Goal: Communication & Community: Answer question/provide support

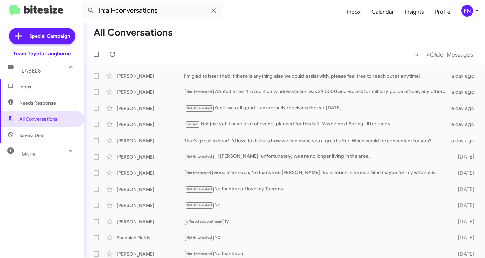
click at [49, 134] on span "Save a Deal" at bounding box center [42, 135] width 84 height 16
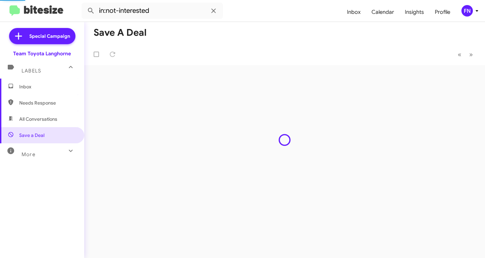
click at [59, 119] on span "All Conversations" at bounding box center [42, 119] width 84 height 16
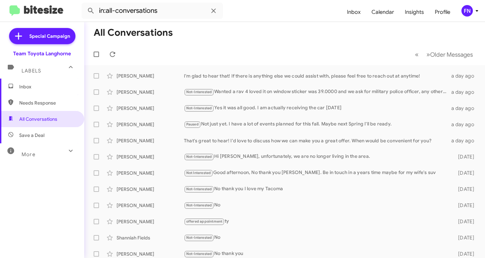
click at [51, 96] on span "Needs Response" at bounding box center [42, 103] width 84 height 16
type input "in:needs-response"
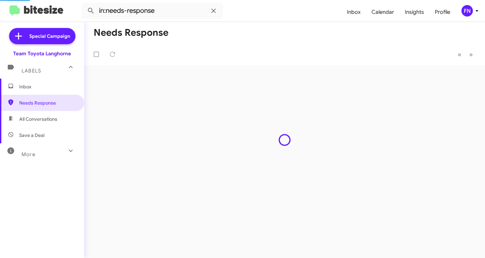
click at [47, 90] on span "Inbox" at bounding box center [42, 87] width 84 height 16
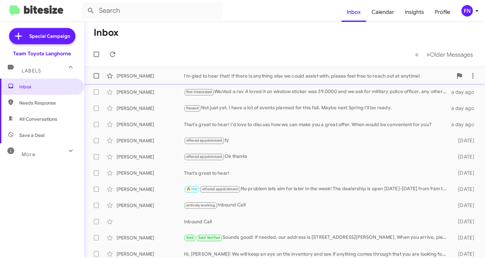
click at [158, 76] on div "[PERSON_NAME]" at bounding box center [150, 75] width 67 height 7
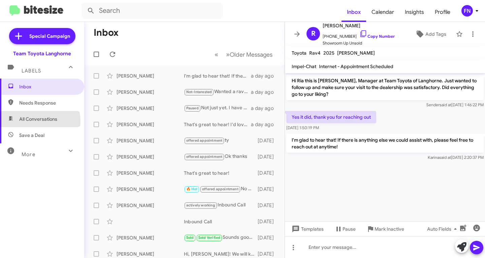
click at [39, 121] on span "All Conversations" at bounding box center [38, 119] width 38 height 7
type input "in:all-conversations"
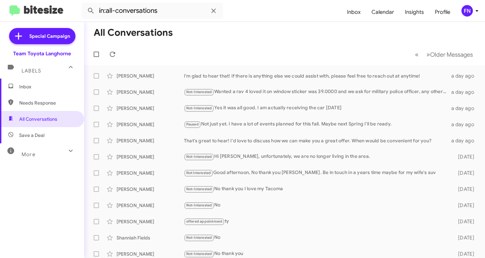
click at [55, 89] on span "Inbox" at bounding box center [47, 86] width 57 height 7
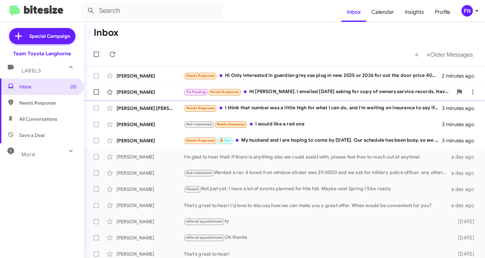
click at [146, 93] on div "[PERSON_NAME]" at bounding box center [150, 92] width 67 height 7
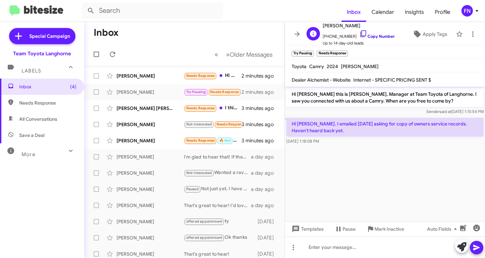
click at [365, 34] on link "Copy Number" at bounding box center [377, 36] width 35 height 5
click at [459, 244] on icon at bounding box center [461, 246] width 9 height 9
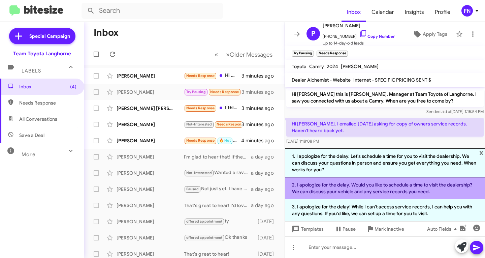
click at [371, 187] on li "2. I apologize for the delay. Would you like to schedule a time to visit the de…" at bounding box center [385, 188] width 200 height 22
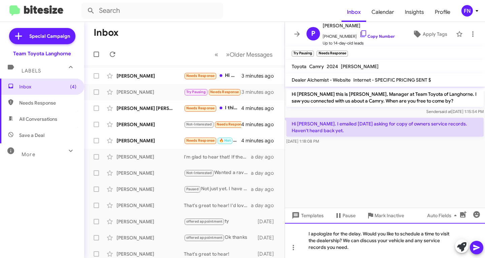
click at [364, 235] on div "I apologize for the delay. Would you like to schedule a time to visit the deale…" at bounding box center [385, 240] width 200 height 35
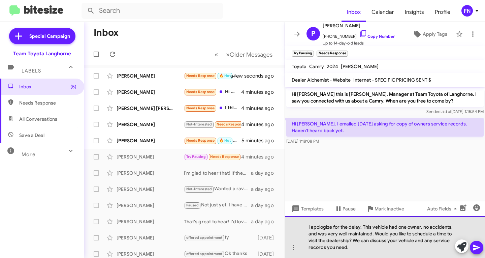
click at [386, 251] on div "I apologize for the delay. This vehicle had one owner, no accidents, and was ve…" at bounding box center [385, 237] width 200 height 42
drag, startPoint x: 415, startPoint y: 239, endPoint x: 388, endPoint y: 241, distance: 27.1
click at [388, 241] on div "I apologize for the delay. This vehicle had one owner, no accidents, and was ve…" at bounding box center [385, 237] width 200 height 42
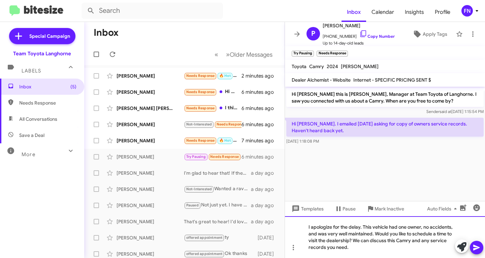
click at [387, 246] on div "I apologize for the delay. This vehicle had one owner, no accidents, and was ve…" at bounding box center [385, 237] width 200 height 42
click at [355, 250] on div "I apologize for the delay. This vehicle had one owner, no accidents, and was ve…" at bounding box center [385, 237] width 200 height 42
click at [476, 242] on span at bounding box center [477, 247] width 8 height 13
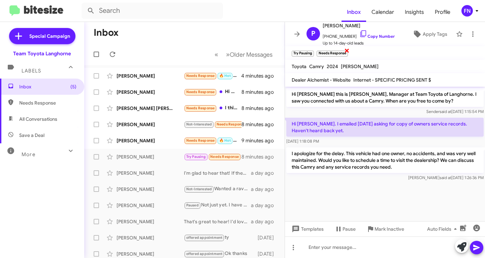
click at [347, 50] on span "×" at bounding box center [346, 50] width 5 height 8
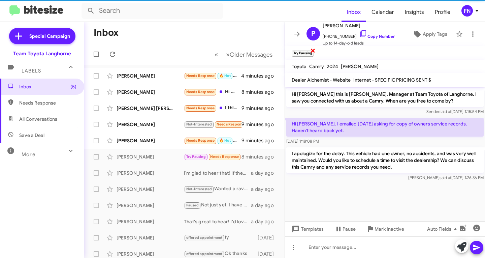
click at [313, 48] on span "×" at bounding box center [312, 50] width 5 height 8
click at [377, 35] on link "Copy Number" at bounding box center [377, 36] width 35 height 5
copy span "×"
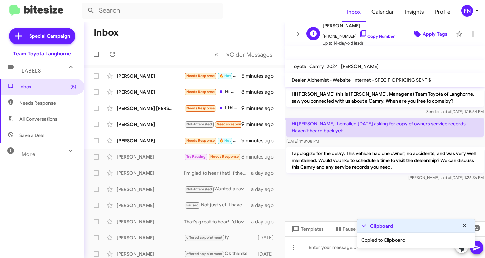
click at [416, 34] on icon at bounding box center [417, 34] width 7 height 7
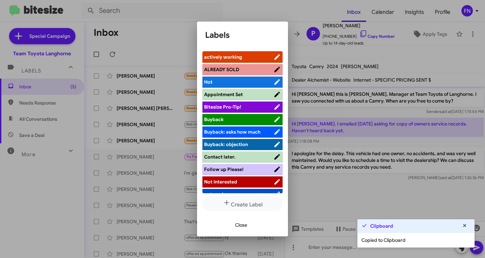
click at [252, 56] on span "actively working" at bounding box center [238, 57] width 69 height 7
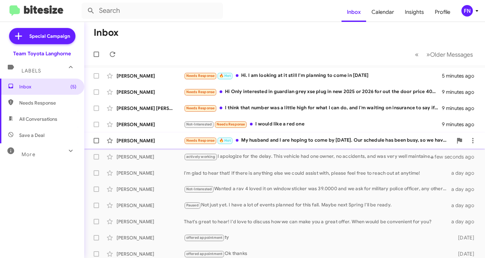
click at [134, 139] on div "[PERSON_NAME]" at bounding box center [150, 140] width 67 height 7
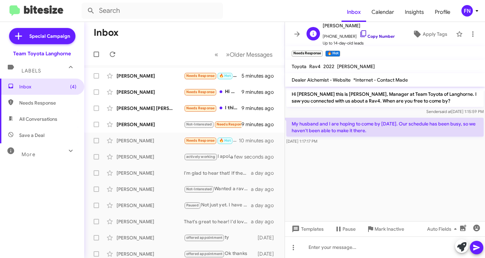
click at [371, 35] on link "Copy Number" at bounding box center [377, 36] width 35 height 5
click at [462, 247] on icon at bounding box center [461, 246] width 9 height 9
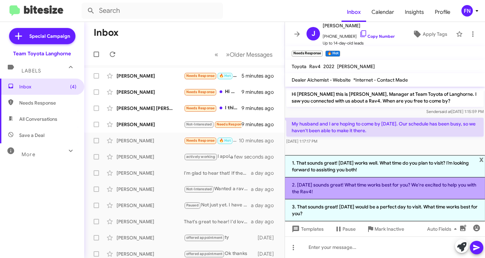
click at [376, 191] on li "2. [DATE] sounds great! What time works best for you? We're excited to help you…" at bounding box center [385, 188] width 200 height 22
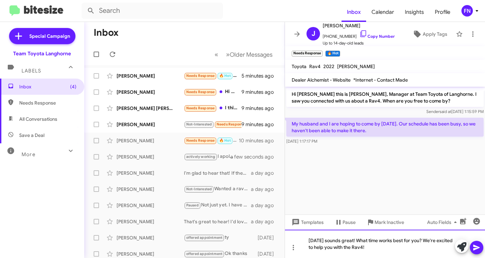
click at [358, 240] on div "[DATE] sounds great! What time works best for you? We're excited to help you wi…" at bounding box center [385, 244] width 200 height 28
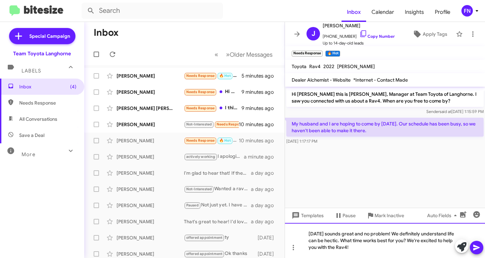
click at [371, 250] on div "[DATE] sounds great and no problem! We definitely understand life can be hectic…" at bounding box center [385, 240] width 200 height 35
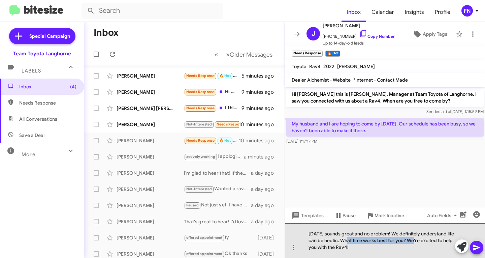
drag, startPoint x: 416, startPoint y: 241, endPoint x: 348, endPoint y: 238, distance: 67.8
click at [348, 238] on div "[DATE] sounds great and no problem! We definitely understand life can be hectic…" at bounding box center [385, 240] width 200 height 35
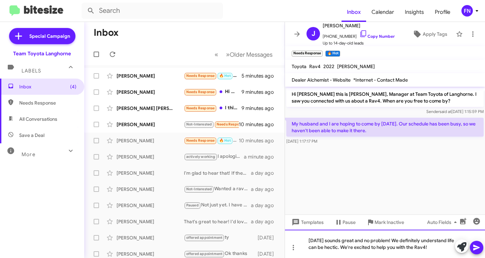
click at [449, 247] on div "[DATE] sounds great and no problem! We definitely understand life can be hectic…" at bounding box center [385, 244] width 200 height 28
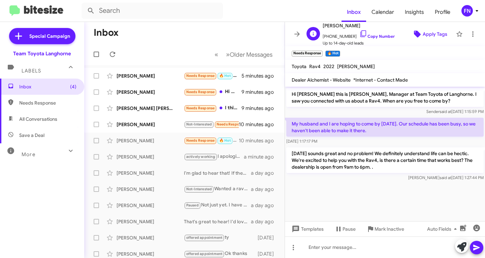
click at [423, 32] on span "Apply Tags" at bounding box center [435, 34] width 25 height 12
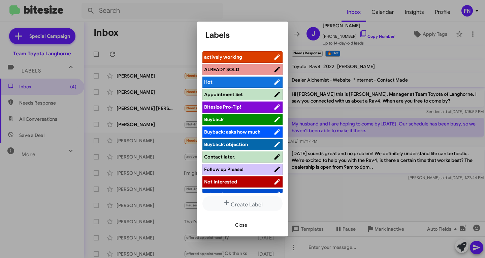
click at [240, 94] on span "Appointment Set" at bounding box center [223, 94] width 39 height 6
click at [242, 85] on span "Hot" at bounding box center [234, 82] width 61 height 7
click at [239, 227] on span "Close" at bounding box center [241, 225] width 12 height 12
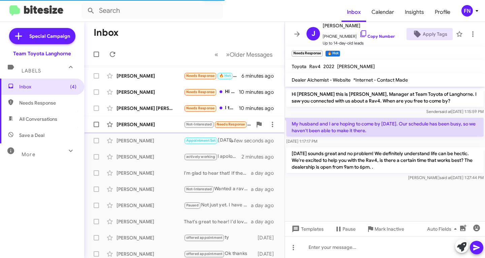
click at [141, 129] on div "[PERSON_NAME] Not-Interested Needs Response I would like a red one 10 minutes a…" at bounding box center [185, 124] width 190 height 13
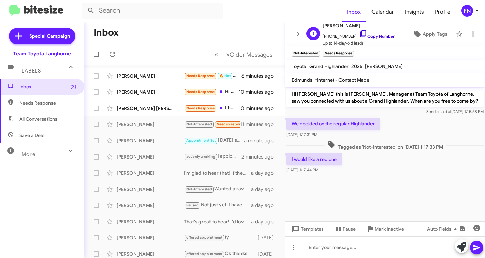
click at [363, 34] on link "Copy Number" at bounding box center [377, 36] width 35 height 5
click at [466, 247] on icon at bounding box center [461, 246] width 9 height 9
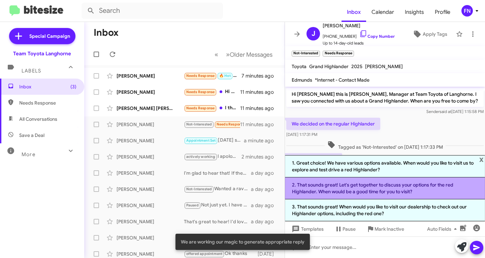
click at [374, 187] on li "2. That sounds great! Let's get together to discuss your options for the red Hi…" at bounding box center [385, 188] width 200 height 22
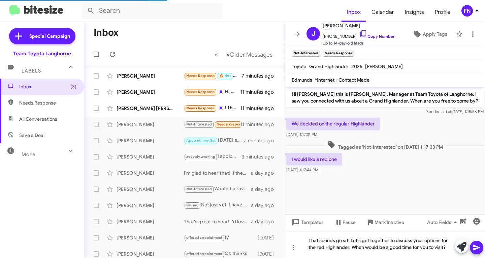
click at [474, 244] on icon at bounding box center [477, 247] width 8 height 8
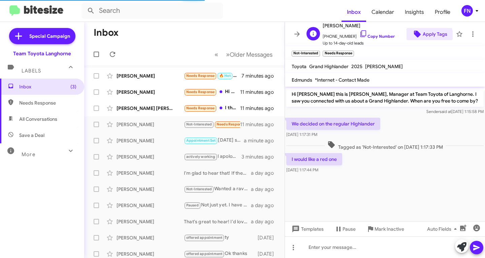
click at [424, 36] on span "Apply Tags" at bounding box center [435, 34] width 25 height 12
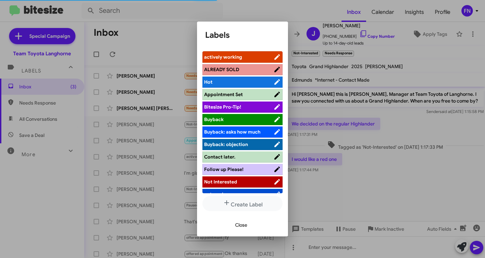
scroll to position [95, 0]
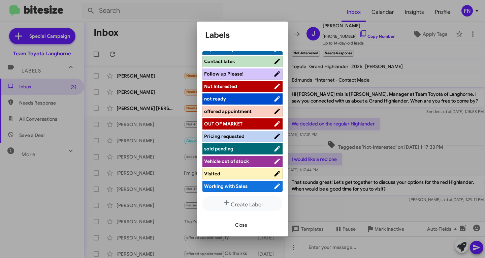
click at [243, 109] on span "offered appointment" at bounding box center [228, 111] width 48 height 6
click at [238, 227] on span "Close" at bounding box center [241, 225] width 12 height 12
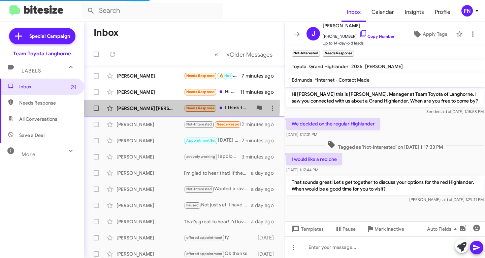
click at [127, 105] on div "[PERSON_NAME] [PERSON_NAME]" at bounding box center [150, 108] width 67 height 7
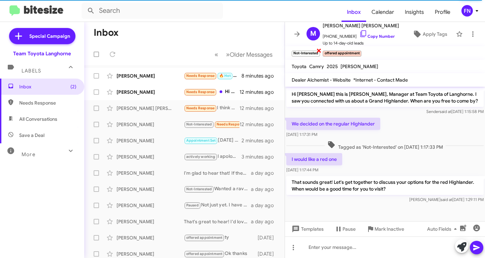
click at [319, 51] on span "×" at bounding box center [318, 50] width 5 height 8
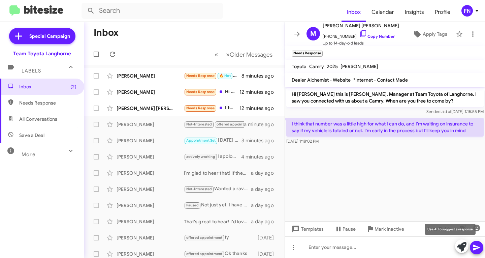
click at [463, 249] on icon at bounding box center [461, 246] width 9 height 9
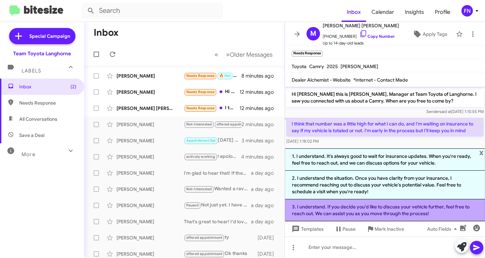
click at [352, 208] on li "3. I understand. If you decide you'd like to discuss your vehicle further, feel…" at bounding box center [385, 210] width 200 height 22
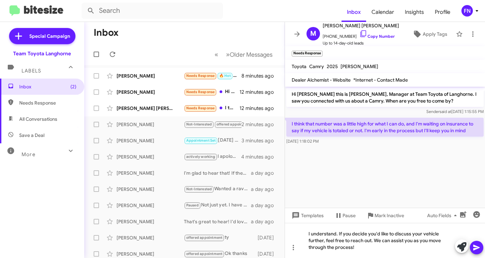
click at [475, 246] on icon at bounding box center [477, 248] width 6 height 6
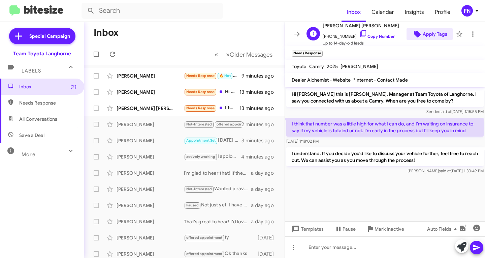
click at [428, 31] on span "Apply Tags" at bounding box center [435, 34] width 25 height 12
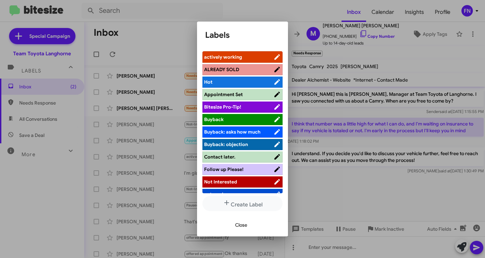
click at [243, 180] on span "Not Interested" at bounding box center [238, 181] width 69 height 7
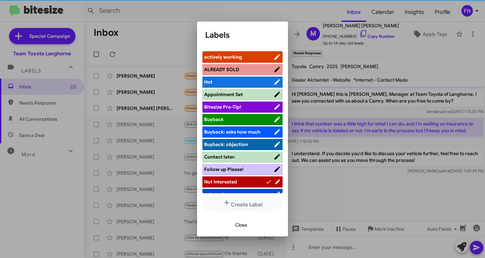
click at [241, 227] on span "Close" at bounding box center [241, 225] width 12 height 12
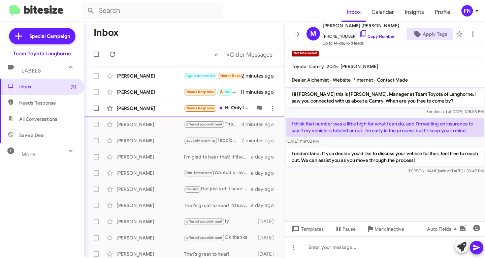
click at [153, 102] on div "[PERSON_NAME] Needs Response Hi Only interested in guardian grey xse plug in ne…" at bounding box center [185, 107] width 190 height 13
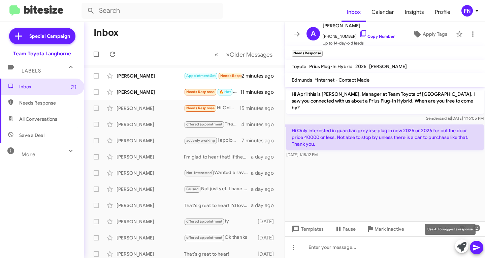
click at [461, 248] on icon at bounding box center [461, 246] width 9 height 9
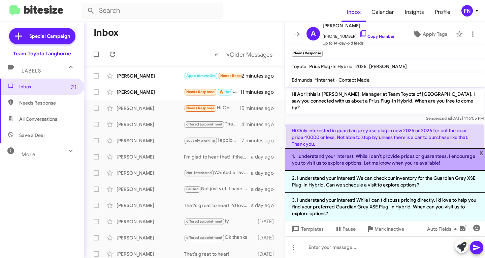
click at [332, 161] on li "1. I understand your interest! While I can’t provide prices or guarantees, I en…" at bounding box center [385, 159] width 200 height 22
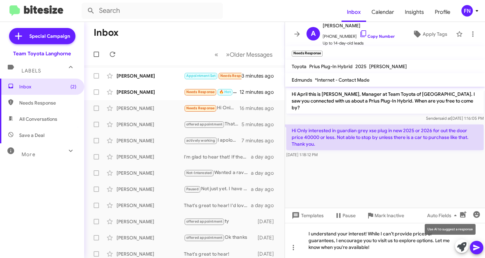
click at [461, 244] on icon at bounding box center [461, 246] width 9 height 9
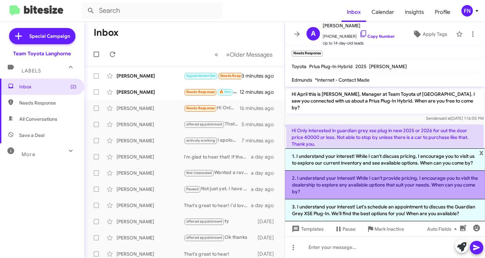
click at [341, 189] on li "2. I understand your interest! While I can’t provide pricing, I encourage you t…" at bounding box center [385, 185] width 200 height 29
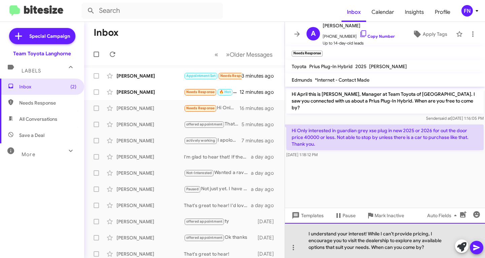
drag, startPoint x: 429, startPoint y: 235, endPoint x: 338, endPoint y: 236, distance: 91.3
click at [338, 236] on div "I understand your interest! While I can’t provide pricing, I encourage you to v…" at bounding box center [385, 240] width 200 height 35
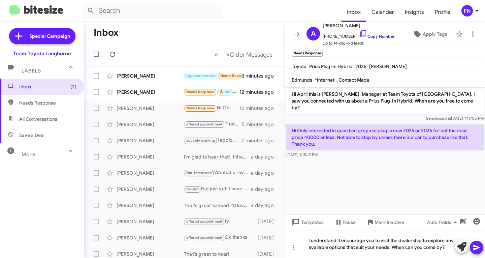
click at [394, 246] on div "I understand! I encourage you to visit the dealership to explore any available …" at bounding box center [385, 244] width 200 height 28
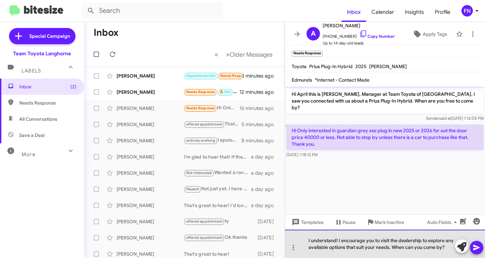
drag, startPoint x: 448, startPoint y: 250, endPoint x: 393, endPoint y: 246, distance: 54.4
click at [393, 246] on div "I understand! I encourage you to visit the dealership to explore any available …" at bounding box center [385, 244] width 200 height 28
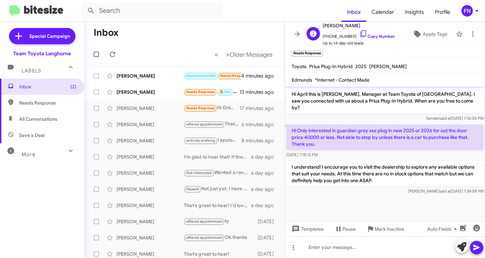
click at [429, 25] on div "A [PERSON_NAME] [PHONE_NUMBER] Copy Number Up to 14-day-old leads Apply Tags" at bounding box center [378, 34] width 149 height 25
click at [423, 37] on span "Apply Tags" at bounding box center [435, 34] width 25 height 12
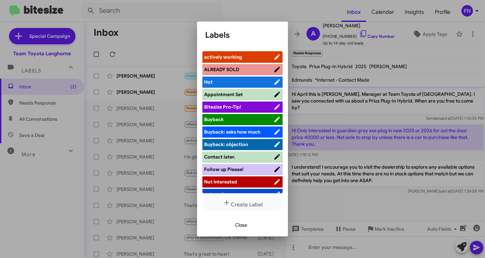
click at [223, 59] on span "actively working" at bounding box center [223, 57] width 38 height 6
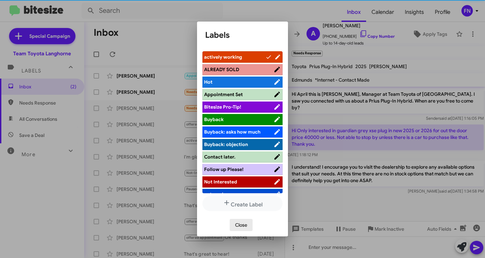
click at [234, 225] on button "Close" at bounding box center [241, 225] width 23 height 12
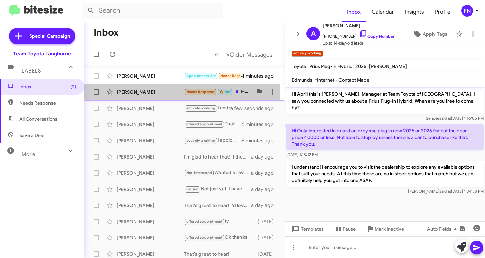
click at [132, 90] on div "[PERSON_NAME]" at bounding box center [150, 92] width 67 height 7
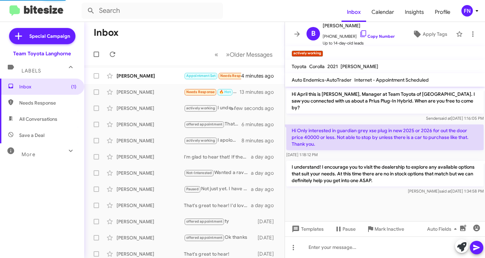
scroll to position [7, 0]
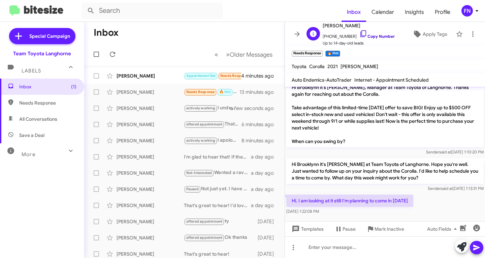
click at [360, 36] on icon at bounding box center [364, 34] width 8 height 8
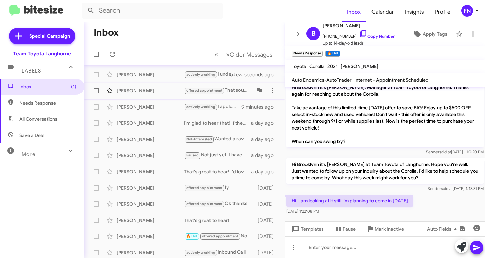
scroll to position [0, 0]
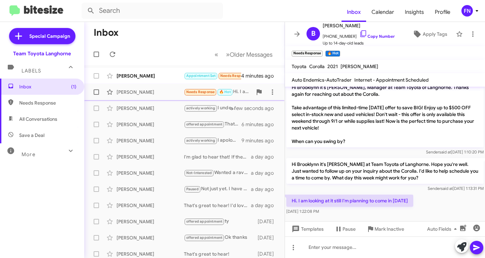
click at [131, 87] on div "[PERSON_NAME] Needs Response 🔥 Hot Hi. I am looking at it still I'm planning to…" at bounding box center [185, 91] width 190 height 13
click at [131, 77] on div "[PERSON_NAME]" at bounding box center [150, 75] width 67 height 7
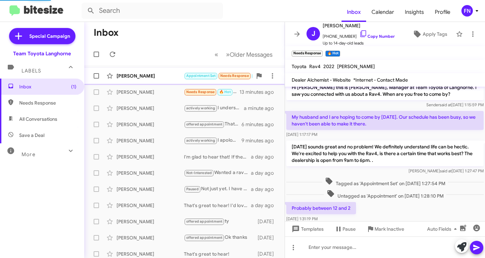
scroll to position [19, 0]
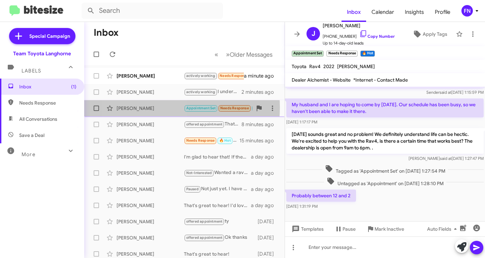
click at [148, 108] on div "[PERSON_NAME]" at bounding box center [150, 108] width 67 height 7
click at [123, 112] on div "[PERSON_NAME] Appointment Set Needs Response 🔥 Hot Probably between 12 and 2 7 …" at bounding box center [185, 107] width 190 height 13
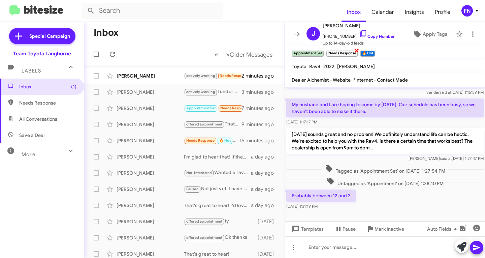
click at [357, 50] on span "×" at bounding box center [356, 50] width 5 height 8
click at [464, 241] on span at bounding box center [461, 246] width 9 height 15
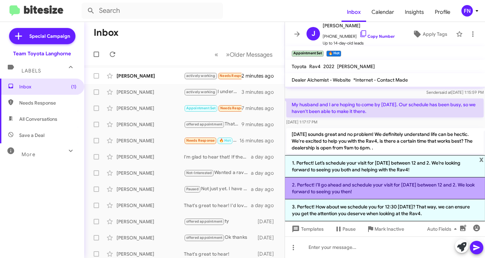
click at [346, 190] on li "2. Perfect! I’ll go ahead and schedule your visit for [DATE] between 12 and 2. …" at bounding box center [385, 188] width 200 height 22
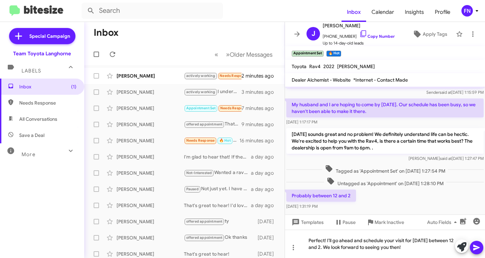
click at [474, 244] on icon at bounding box center [477, 247] width 8 height 8
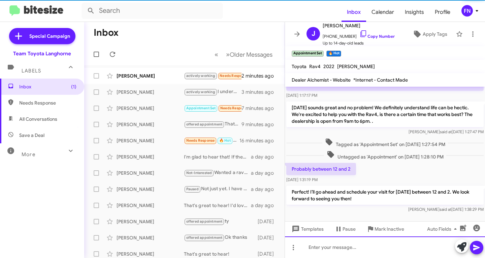
scroll to position [51, 0]
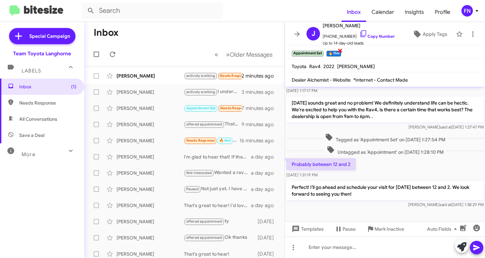
click at [339, 51] on span "×" at bounding box center [340, 50] width 5 height 8
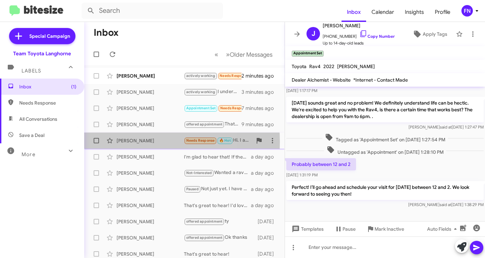
click at [130, 142] on div "[PERSON_NAME]" at bounding box center [150, 140] width 67 height 7
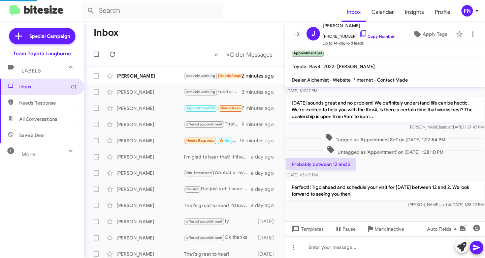
scroll to position [7, 0]
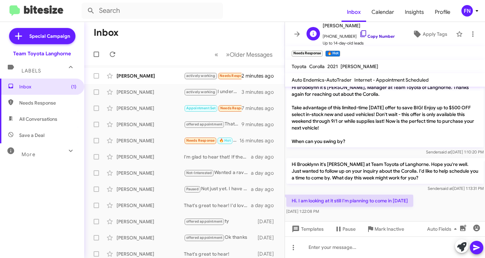
click at [374, 38] on link "Copy Number" at bounding box center [377, 36] width 35 height 5
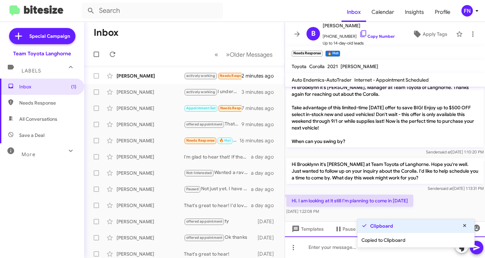
click at [334, 247] on div at bounding box center [385, 247] width 200 height 22
click at [461, 250] on icon at bounding box center [461, 246] width 9 height 9
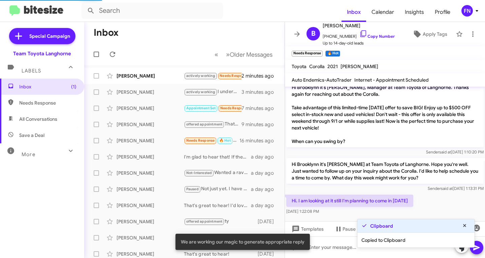
scroll to position [51, 0]
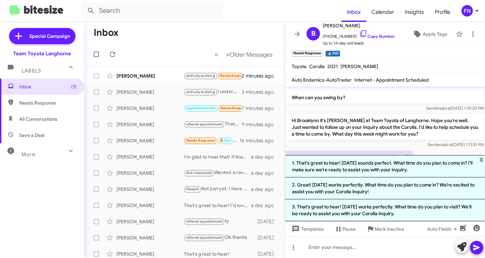
click at [335, 162] on li "1. That's great to hear! [DATE] sounds perfect. What time do you plan to come i…" at bounding box center [385, 166] width 200 height 22
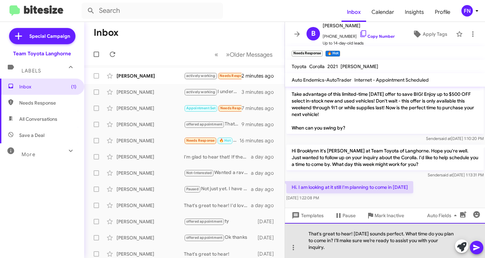
drag, startPoint x: 345, startPoint y: 251, endPoint x: 354, endPoint y: 231, distance: 21.7
click at [354, 231] on div "That's great to hear! [DATE] sounds perfect. What time do you plan to come in? …" at bounding box center [385, 240] width 200 height 35
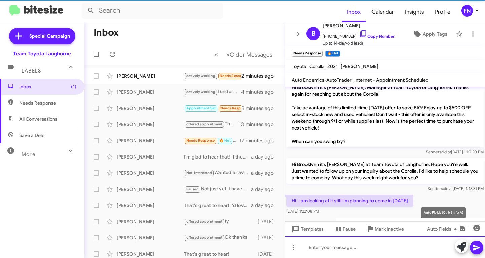
scroll to position [31, 0]
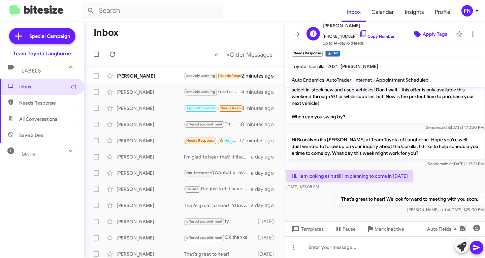
click at [426, 32] on span "Apply Tags" at bounding box center [435, 34] width 25 height 12
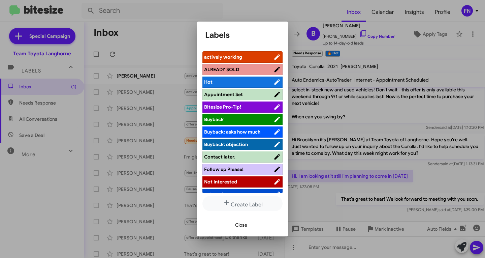
click at [220, 56] on span "actively working" at bounding box center [223, 57] width 38 height 6
click at [243, 85] on span "Hot" at bounding box center [234, 82] width 61 height 7
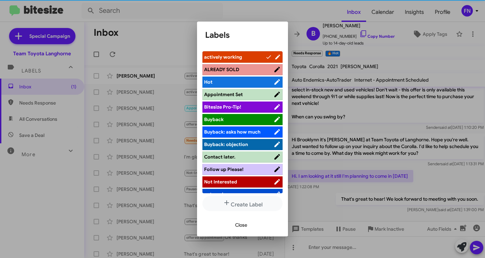
click at [240, 226] on span "Close" at bounding box center [241, 225] width 12 height 12
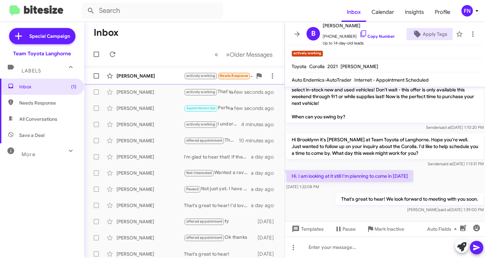
click at [154, 74] on div "[PERSON_NAME]" at bounding box center [150, 75] width 67 height 7
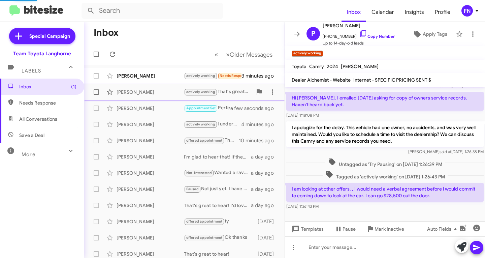
scroll to position [26, 0]
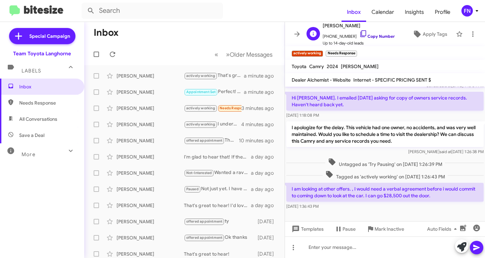
click at [376, 36] on link "Copy Number" at bounding box center [377, 36] width 35 height 5
click at [461, 247] on icon at bounding box center [461, 246] width 9 height 9
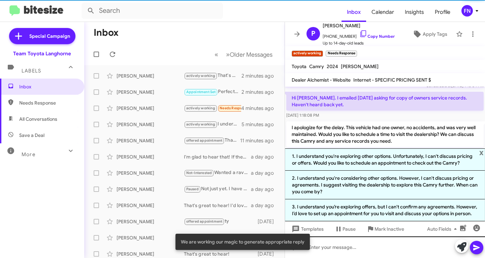
scroll to position [51, 0]
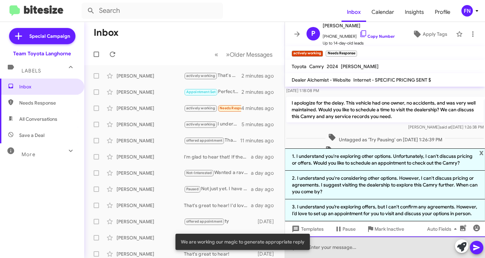
click at [373, 246] on div at bounding box center [385, 247] width 200 height 22
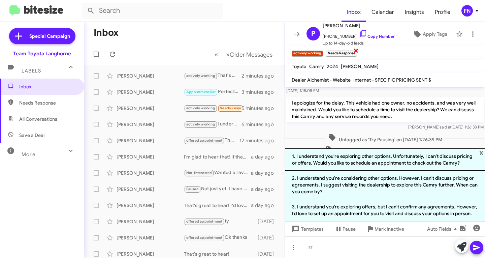
click at [356, 52] on span "×" at bounding box center [356, 50] width 5 height 8
click at [44, 110] on span "Needs Response" at bounding box center [42, 103] width 84 height 16
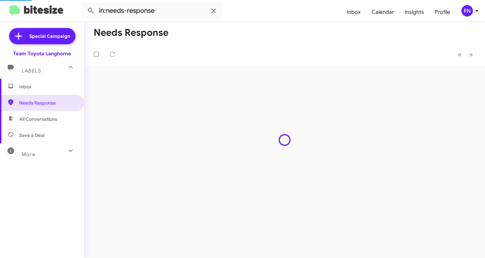
click at [45, 116] on span "All Conversations" at bounding box center [38, 119] width 38 height 7
type input "in:all-conversations"
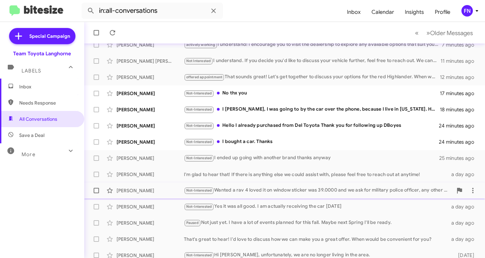
scroll to position [101, 0]
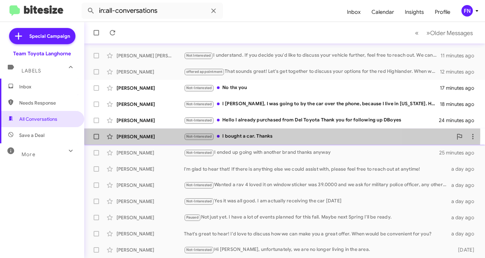
click at [142, 134] on div "[PERSON_NAME]" at bounding box center [150, 136] width 67 height 7
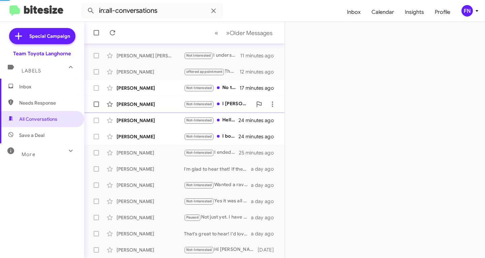
click at [146, 112] on span "[PERSON_NAME] Not-Interested I [PERSON_NAME], I was going to by the car over th…" at bounding box center [184, 104] width 201 height 16
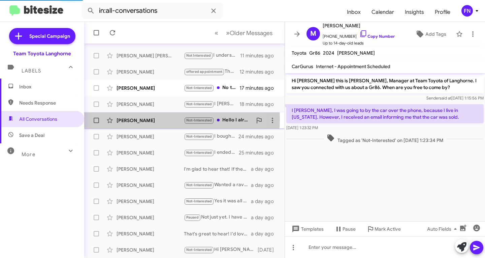
click at [144, 119] on div "[PERSON_NAME]" at bounding box center [150, 120] width 67 height 7
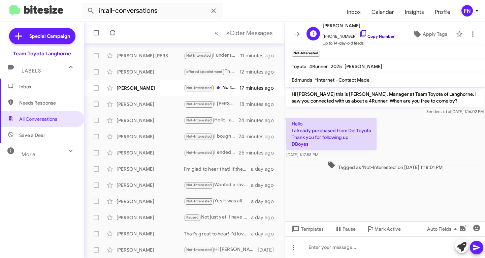
click at [381, 36] on link "Copy Number" at bounding box center [377, 36] width 35 height 5
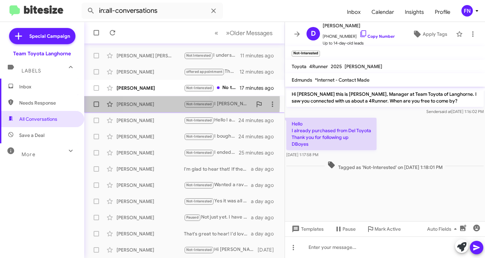
click at [159, 102] on div "[PERSON_NAME]" at bounding box center [150, 104] width 67 height 7
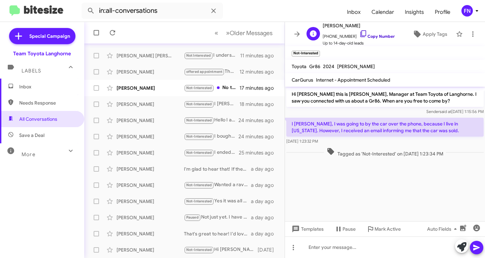
click at [363, 35] on link "Copy Number" at bounding box center [377, 36] width 35 height 5
click at [459, 248] on icon at bounding box center [461, 246] width 9 height 9
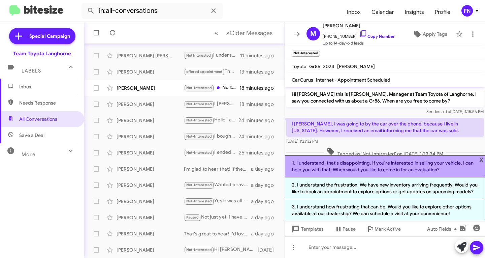
click at [332, 171] on li "1. I understand, that's disappointing. If you're interested in selling your veh…" at bounding box center [385, 166] width 200 height 22
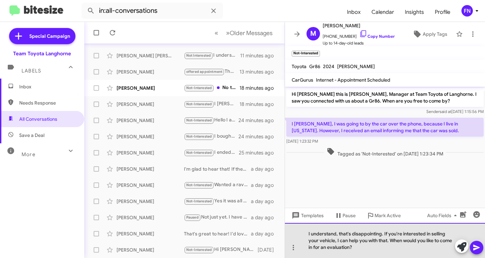
drag, startPoint x: 360, startPoint y: 250, endPoint x: 391, endPoint y: 243, distance: 31.1
click at [391, 243] on div "I understand, that's disappointing. If you're interested in selling your vehicl…" at bounding box center [385, 240] width 200 height 35
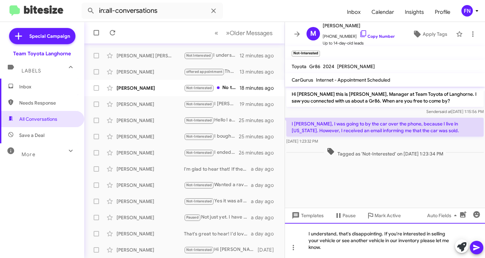
click at [318, 240] on div "I understand, that's disappointing. If you're interested in selling your vehicl…" at bounding box center [385, 240] width 200 height 35
click at [355, 249] on div "I understand, that's disappointing. If you're interested in selling your curren…" at bounding box center [385, 240] width 200 height 35
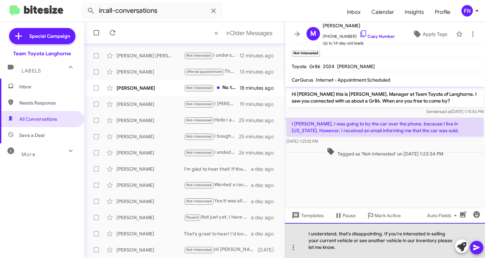
click at [382, 236] on div "I understand, that's disappointing. If you're interested in selling your curren…" at bounding box center [385, 240] width 200 height 35
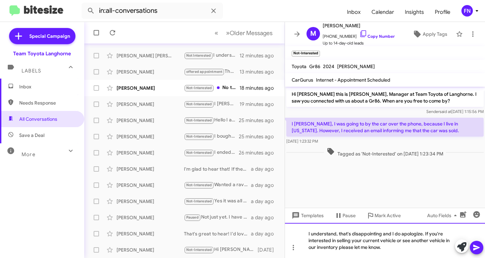
click at [399, 247] on div "I understand, that's disappointing and I do apologize. If you're interested in …" at bounding box center [385, 240] width 200 height 35
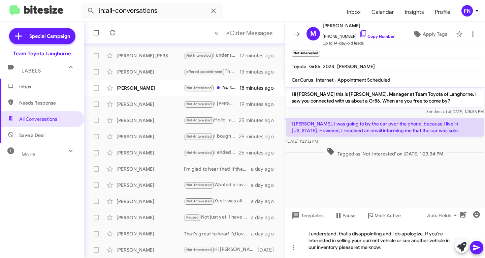
click at [477, 248] on icon at bounding box center [477, 248] width 6 height 6
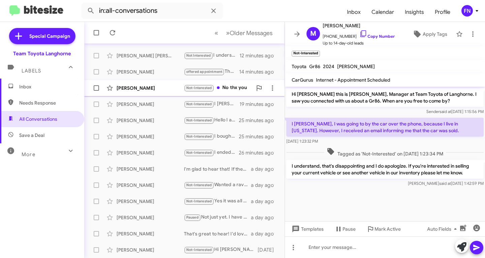
click at [147, 84] on div "[PERSON_NAME] Not-Interested No thx you 19 minutes ago" at bounding box center [185, 87] width 190 height 13
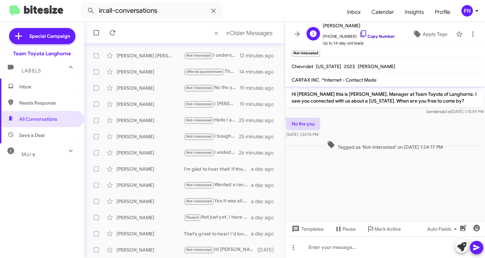
click at [370, 35] on link "Copy Number" at bounding box center [377, 36] width 35 height 5
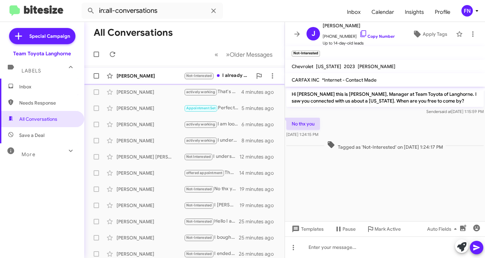
click at [126, 83] on span "[PERSON_NAME] Not-Interested I already did. You don't have any in stock. 3 minu…" at bounding box center [184, 76] width 201 height 16
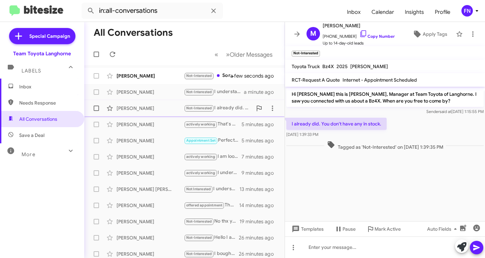
click at [128, 111] on div "[PERSON_NAME]" at bounding box center [150, 108] width 67 height 7
click at [376, 36] on link "Copy Number" at bounding box center [377, 36] width 35 height 5
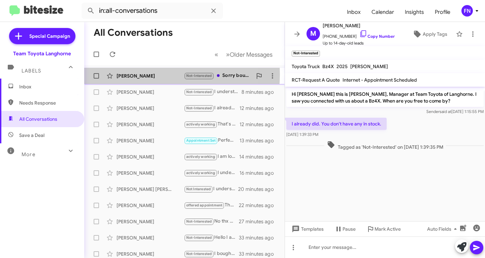
click at [141, 74] on div "[PERSON_NAME]" at bounding box center [150, 75] width 67 height 7
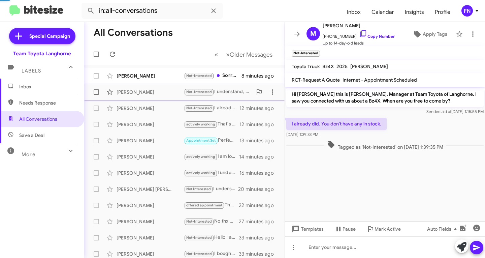
scroll to position [133, 0]
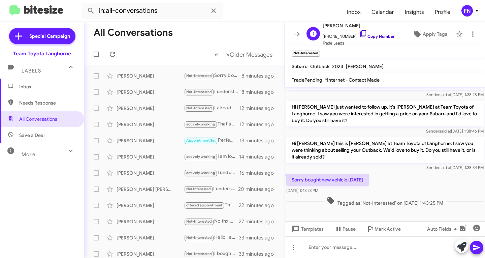
click at [373, 38] on link "Copy Number" at bounding box center [377, 36] width 35 height 5
click at [140, 184] on div "[PERSON_NAME] [PERSON_NAME] Not Interested I understand. If you decide you'd li…" at bounding box center [185, 188] width 190 height 13
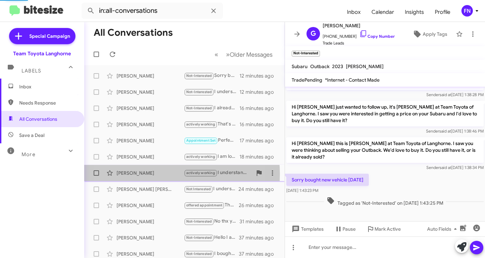
click at [144, 174] on div "[PERSON_NAME]" at bounding box center [150, 173] width 67 height 7
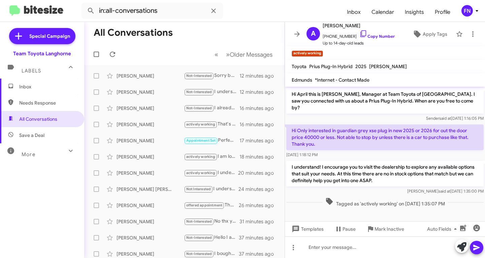
drag, startPoint x: 335, startPoint y: 136, endPoint x: 281, endPoint y: 124, distance: 55.9
click at [280, 121] on div "All Conversations « Previous » Next Older Messages [PERSON_NAME] Not-Interested…" at bounding box center [284, 140] width 401 height 236
click at [315, 134] on p "Hi Only interested in guardian grey xse plug in new 2025 or 2026 for out the do…" at bounding box center [384, 137] width 197 height 26
drag, startPoint x: 343, startPoint y: 140, endPoint x: 336, endPoint y: 142, distance: 7.2
click at [343, 140] on p "Hi Only interested in guardian grey xse plug in new 2025 or 2026 for out the do…" at bounding box center [384, 137] width 197 height 26
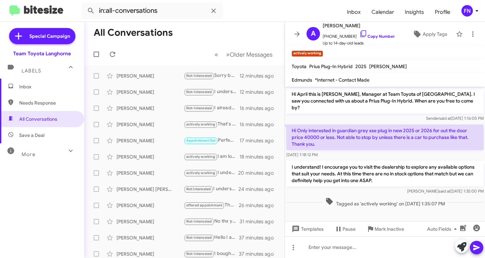
click at [331, 140] on p "Hi Only interested in guardian grey xse plug in new 2025 or 2026 for out the do…" at bounding box center [384, 137] width 197 height 26
drag, startPoint x: 316, startPoint y: 142, endPoint x: 292, endPoint y: 124, distance: 30.1
click at [292, 124] on p "Hi Only interested in guardian grey xse plug in new 2025 or 2026 for out the do…" at bounding box center [384, 137] width 197 height 26
copy p "Hi Only interested in guardian grey xse plug in new 2025 or 2026 for out the do…"
click at [172, 13] on input "in:all-conversations" at bounding box center [153, 11] width 142 height 16
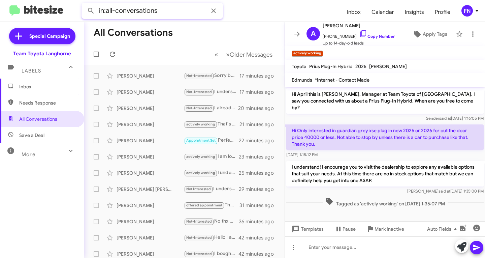
click at [171, 13] on input "in:all-conversations" at bounding box center [153, 11] width 142 height 16
click at [169, 13] on input "in:all-conversations" at bounding box center [153, 11] width 142 height 16
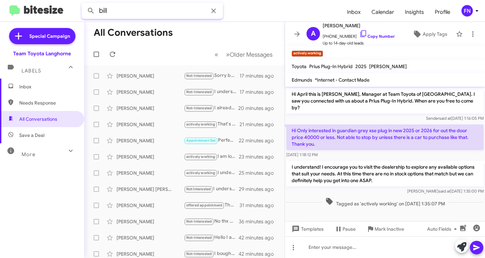
click at [84, 4] on button at bounding box center [90, 10] width 13 height 13
type input "bill"
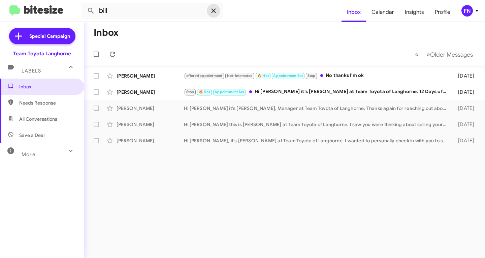
click at [209, 12] on span at bounding box center [213, 11] width 13 height 8
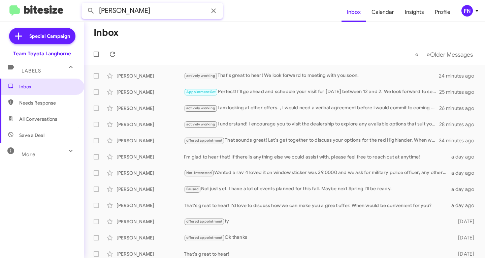
click at [84, 4] on button at bounding box center [90, 10] width 13 height 13
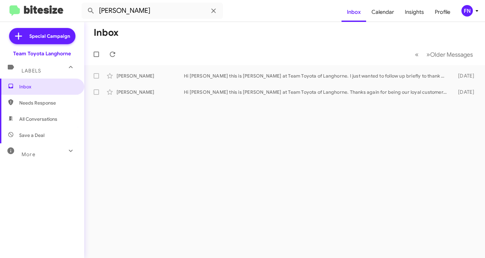
click at [34, 114] on span "All Conversations" at bounding box center [42, 119] width 84 height 16
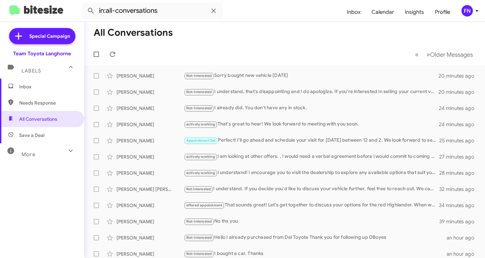
click at [45, 103] on span "Needs Response" at bounding box center [47, 102] width 57 height 7
type input "in:needs-response"
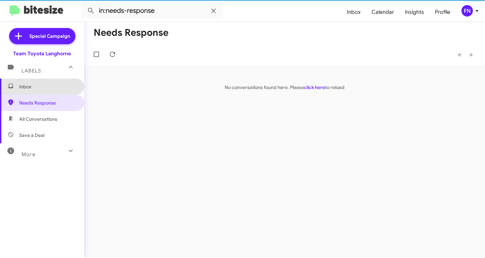
click at [43, 84] on span "Inbox" at bounding box center [47, 86] width 57 height 7
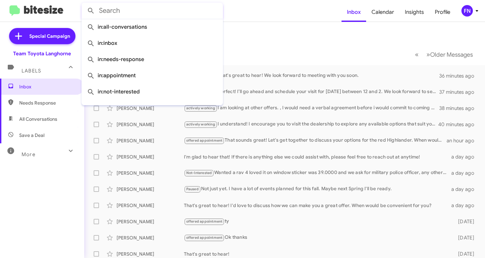
click at [103, 9] on input "text" at bounding box center [153, 11] width 142 height 16
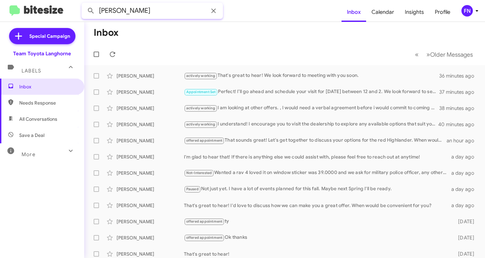
click at [84, 4] on button at bounding box center [90, 10] width 13 height 13
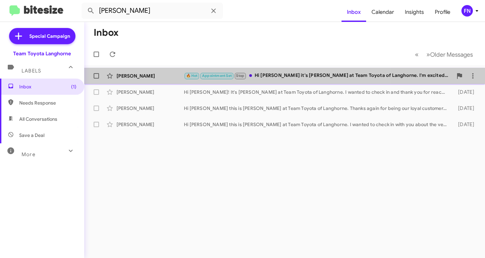
click at [139, 83] on span "[PERSON_NAME] 🔥 Hot Appointment Set Stop Hi [PERSON_NAME] it's [PERSON_NAME] at…" at bounding box center [284, 76] width 401 height 16
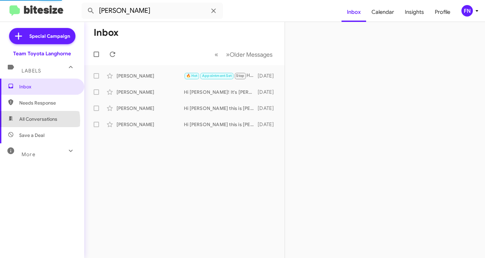
click at [28, 121] on span "All Conversations" at bounding box center [38, 119] width 38 height 7
type input "in:all-conversations"
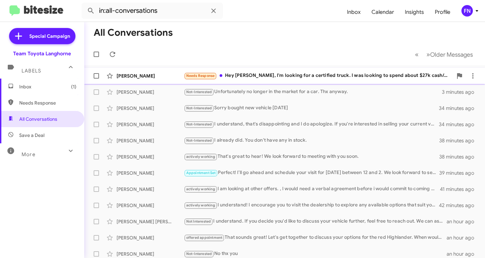
click at [146, 77] on div "[PERSON_NAME]" at bounding box center [150, 75] width 67 height 7
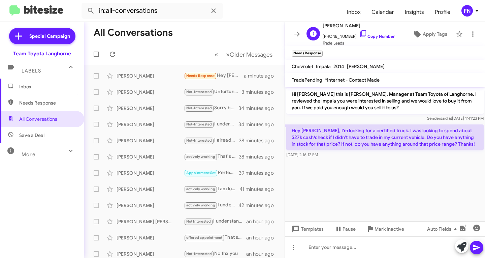
click at [369, 39] on span "[PHONE_NUMBER] Copy Number" at bounding box center [359, 35] width 72 height 10
click at [362, 36] on link "Copy Number" at bounding box center [377, 36] width 35 height 5
drag, startPoint x: 137, startPoint y: 58, endPoint x: 138, endPoint y: 63, distance: 5.4
click at [137, 58] on mat-toolbar-row "« Previous » Next Older Messages" at bounding box center [184, 54] width 201 height 22
click at [137, 75] on div "[PERSON_NAME]" at bounding box center [150, 75] width 67 height 7
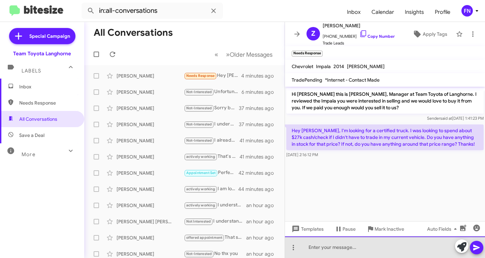
click at [343, 243] on div at bounding box center [385, 247] width 200 height 22
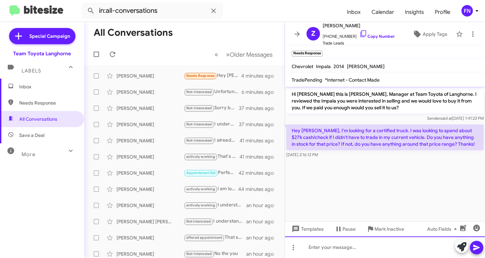
paste div
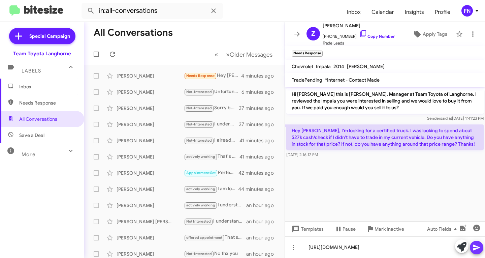
click at [477, 251] on icon at bounding box center [477, 247] width 8 height 8
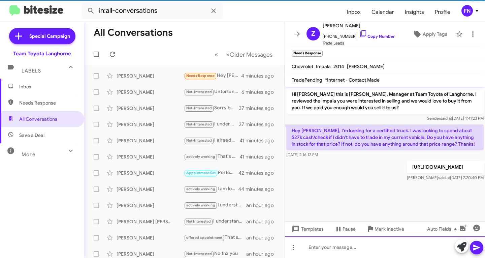
click at [376, 248] on div at bounding box center [385, 247] width 200 height 22
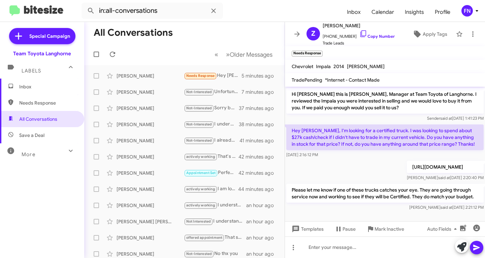
drag, startPoint x: 476, startPoint y: 141, endPoint x: 291, endPoint y: 128, distance: 185.1
click at [291, 128] on p "Hey [PERSON_NAME], I'm looking for a certified truck. I was looking to spend ab…" at bounding box center [384, 137] width 197 height 26
copy p "Hey [PERSON_NAME], I'm looking for a certified truck. I was looking to spend ab…"
click at [415, 33] on icon at bounding box center [417, 34] width 7 height 7
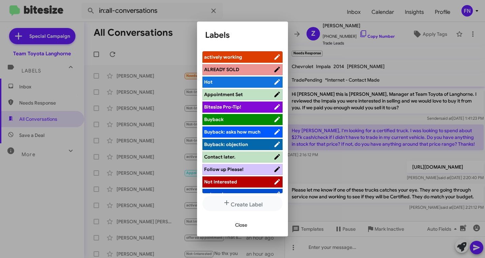
click at [242, 57] on span "actively working" at bounding box center [238, 57] width 69 height 7
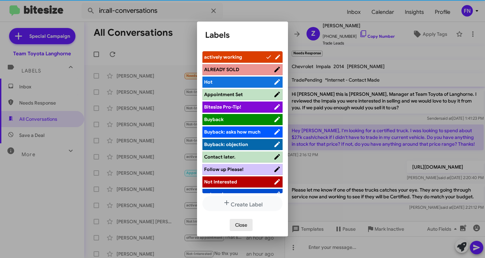
click at [238, 227] on span "Close" at bounding box center [241, 225] width 12 height 12
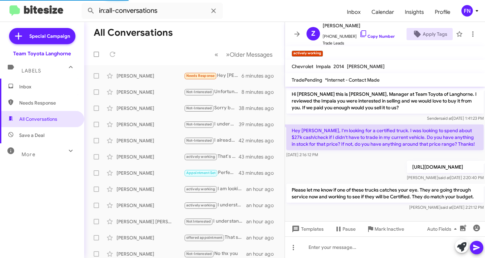
click at [40, 86] on span "Inbox" at bounding box center [47, 86] width 57 height 7
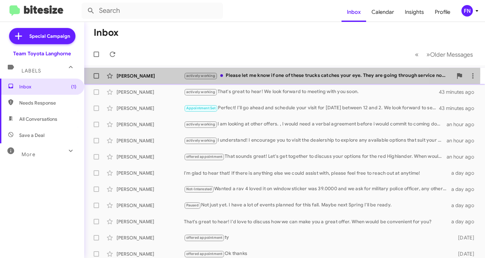
click at [155, 73] on div "[PERSON_NAME]" at bounding box center [150, 75] width 67 height 7
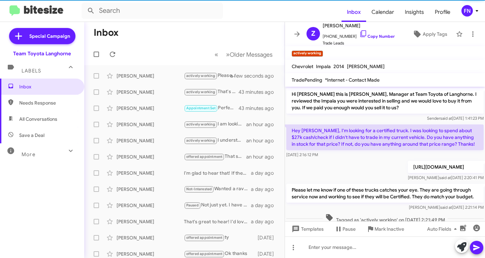
scroll to position [12, 0]
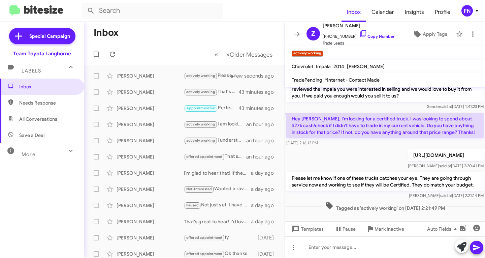
click at [51, 121] on span "All Conversations" at bounding box center [38, 119] width 38 height 7
type input "in:all-conversations"
